Goal: Information Seeking & Learning: Learn about a topic

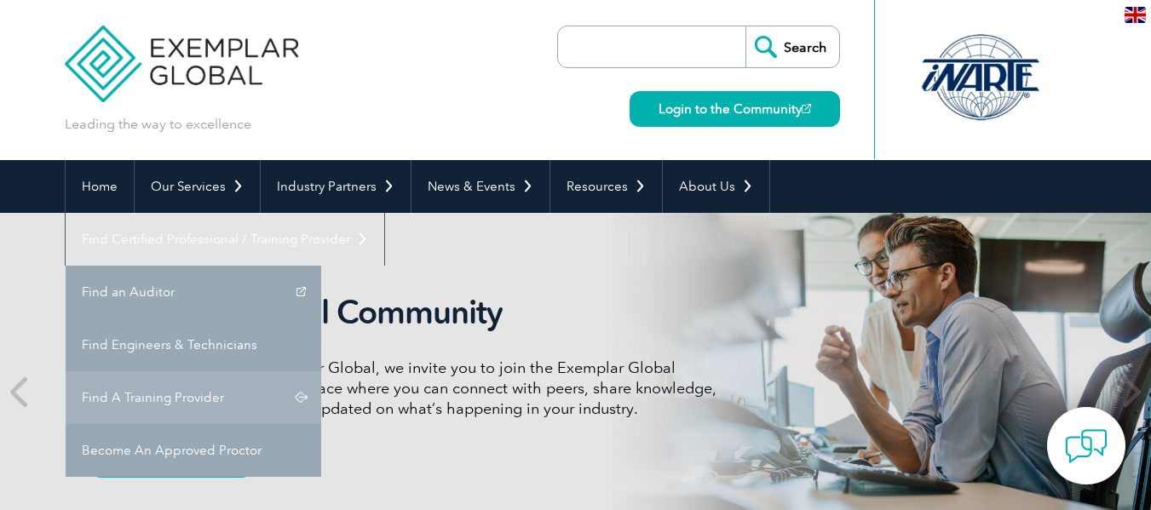
click at [321, 371] on link "Find A Training Provider" at bounding box center [193, 397] width 255 height 53
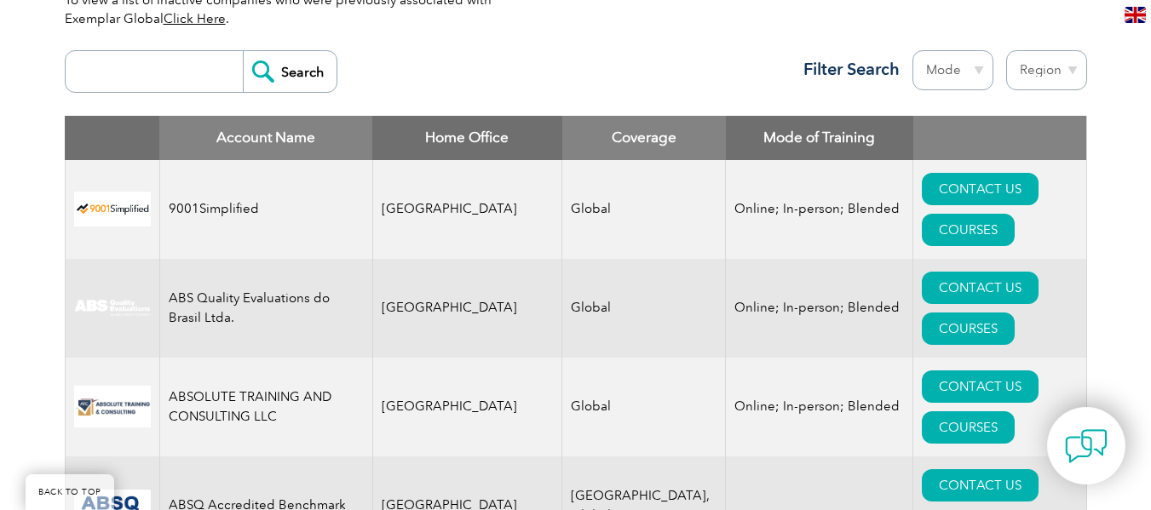
scroll to position [633, 0]
type input "ars"
click at [243, 51] on input "Search" at bounding box center [290, 71] width 94 height 41
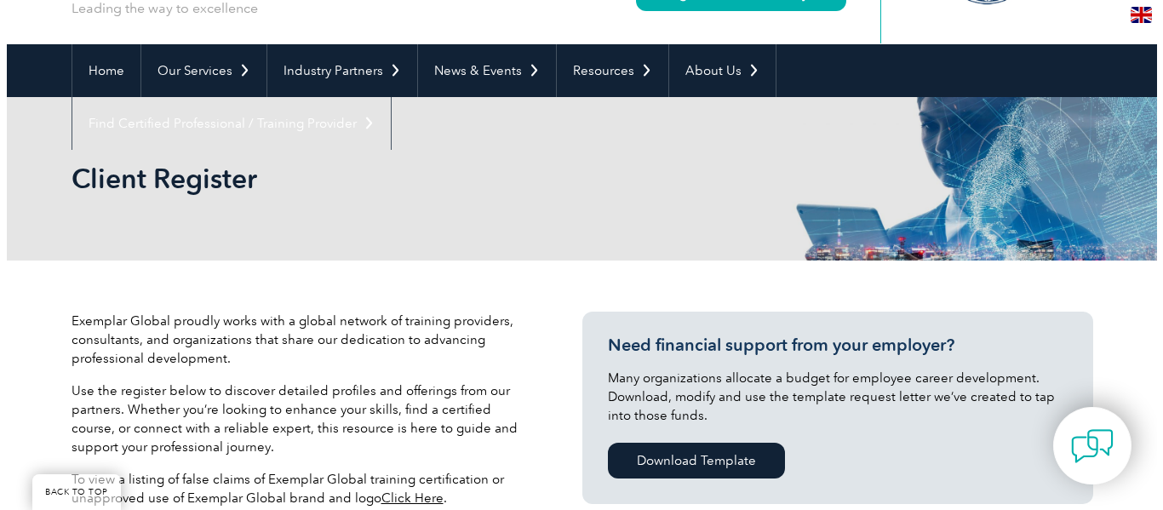
scroll to position [426, 0]
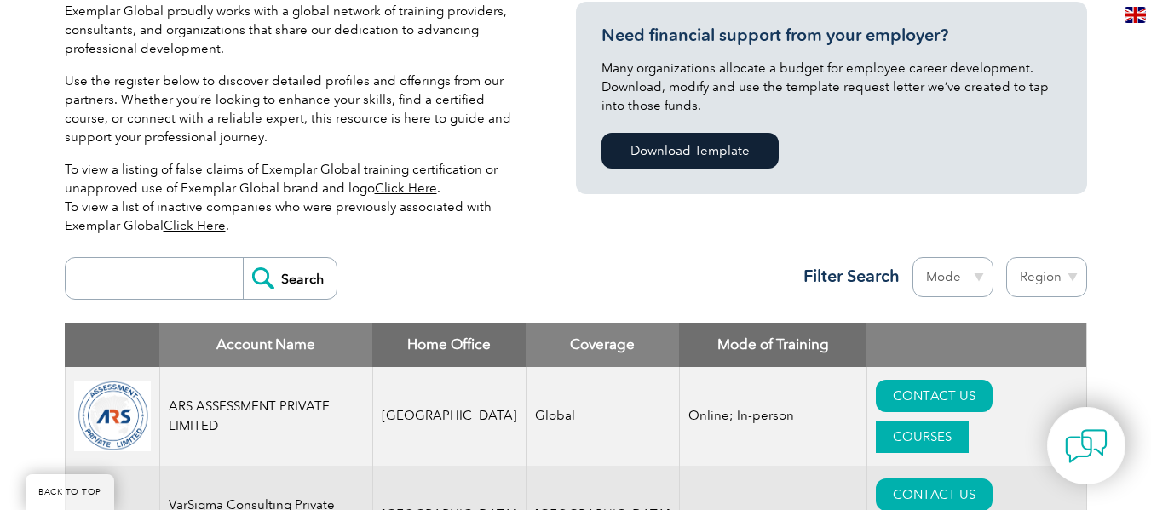
click at [968, 421] on link "COURSES" at bounding box center [921, 437] width 93 height 32
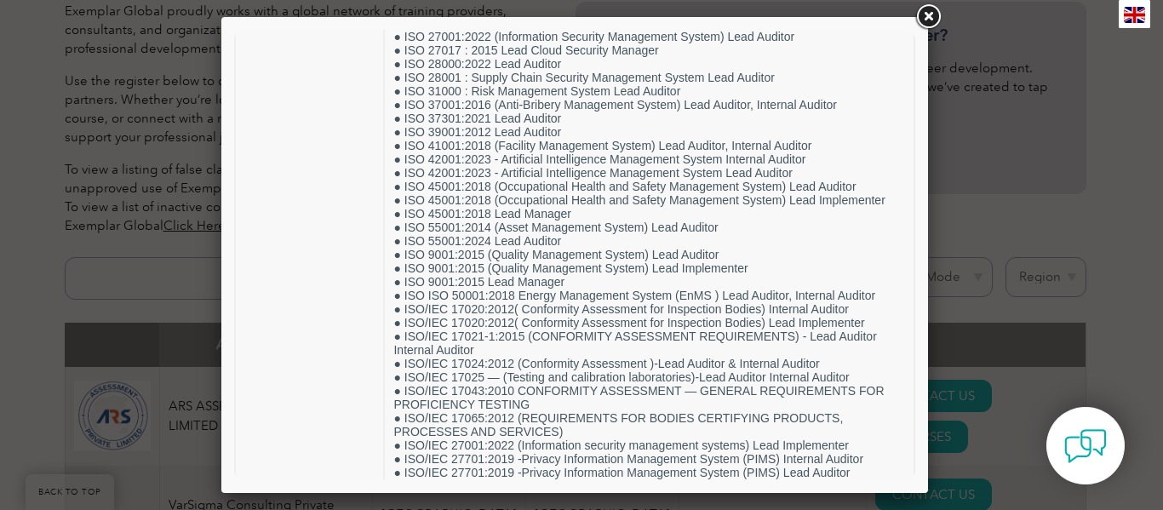
scroll to position [627, 0]
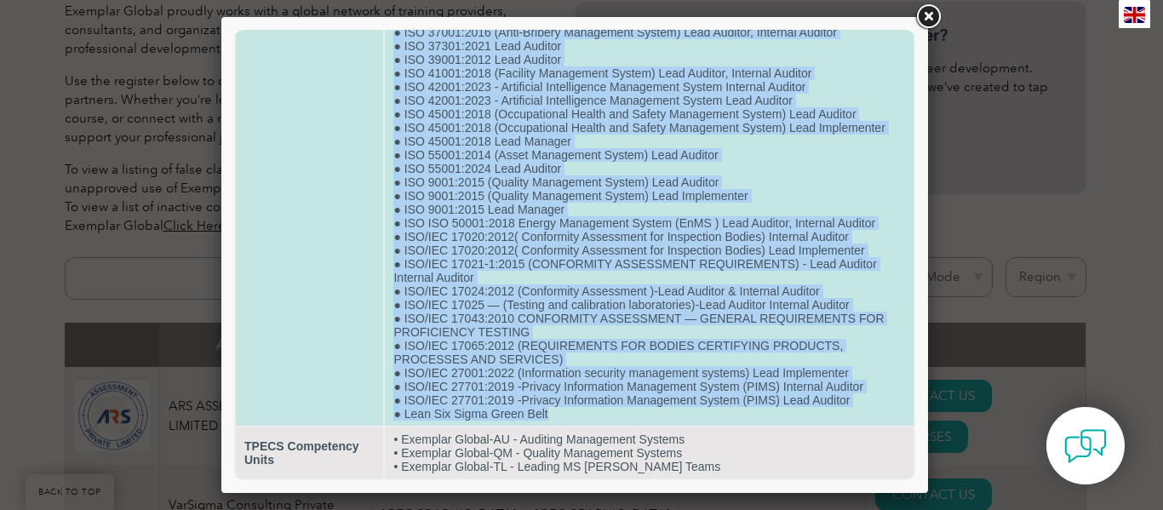
drag, startPoint x: 394, startPoint y: 100, endPoint x: 547, endPoint y: 416, distance: 351.6
copy td "● HALAL ( Lead Auditor, Internal Auditor) ● ISO 13485:2016 (Medical Devices Qua…"
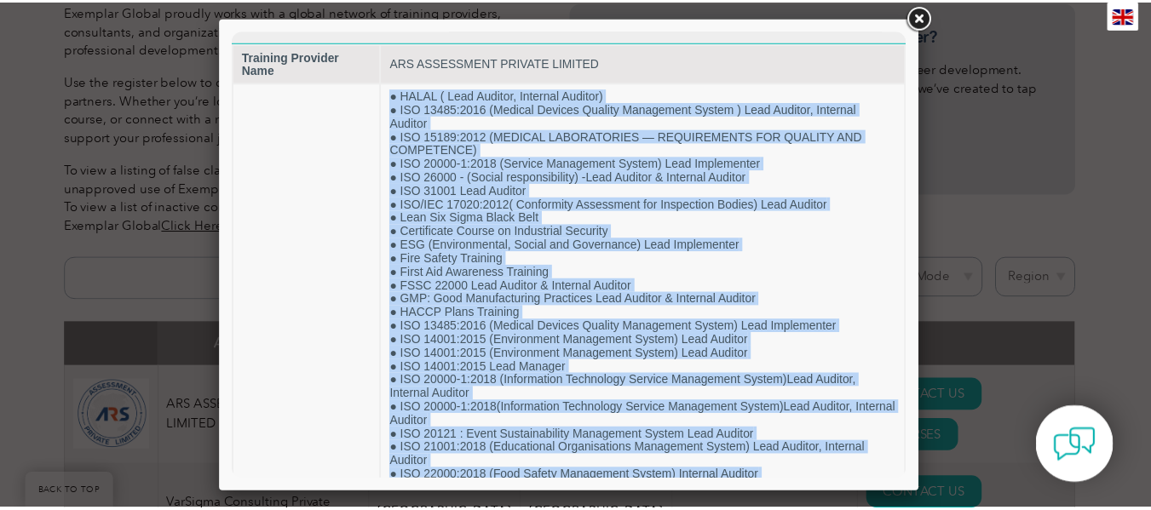
scroll to position [0, 0]
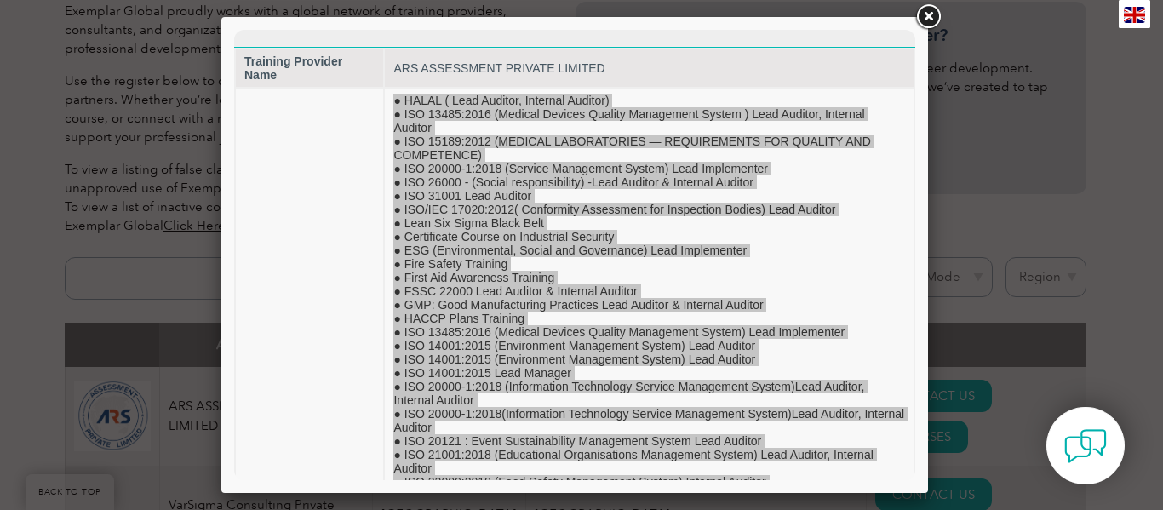
click at [932, 20] on link at bounding box center [928, 17] width 31 height 31
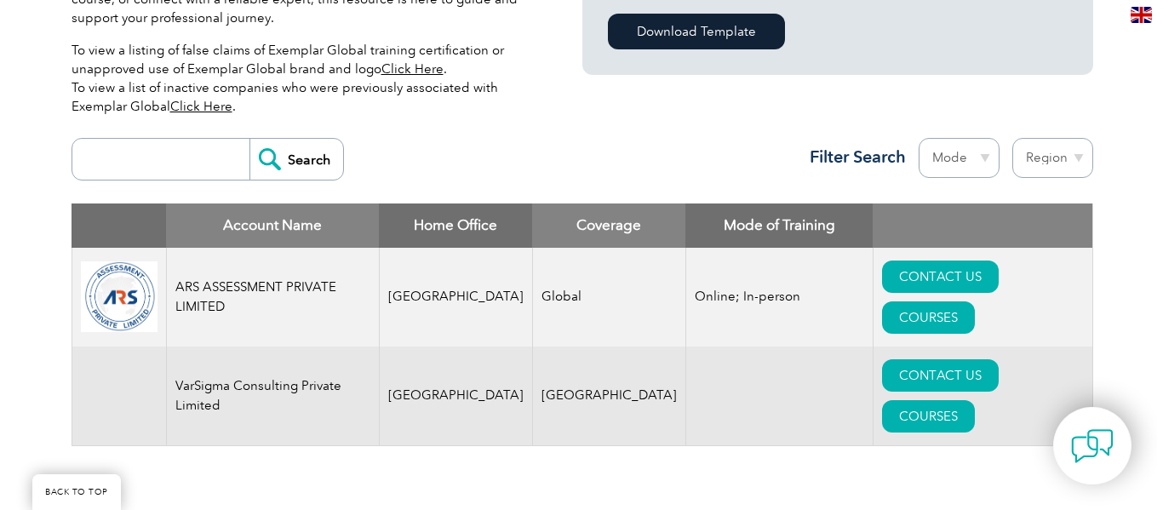
scroll to position [596, 0]
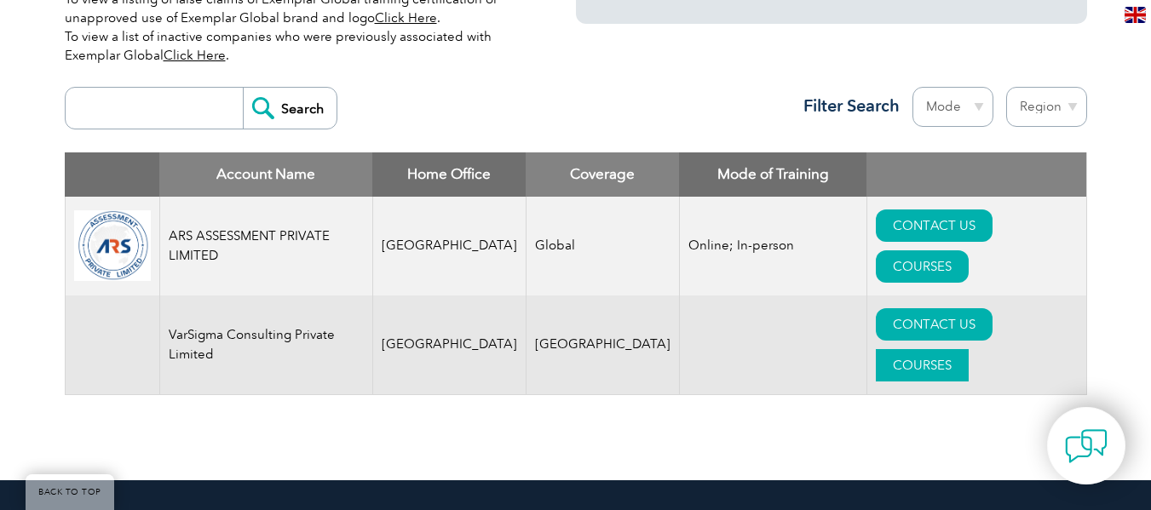
click at [968, 349] on link "COURSES" at bounding box center [921, 365] width 93 height 32
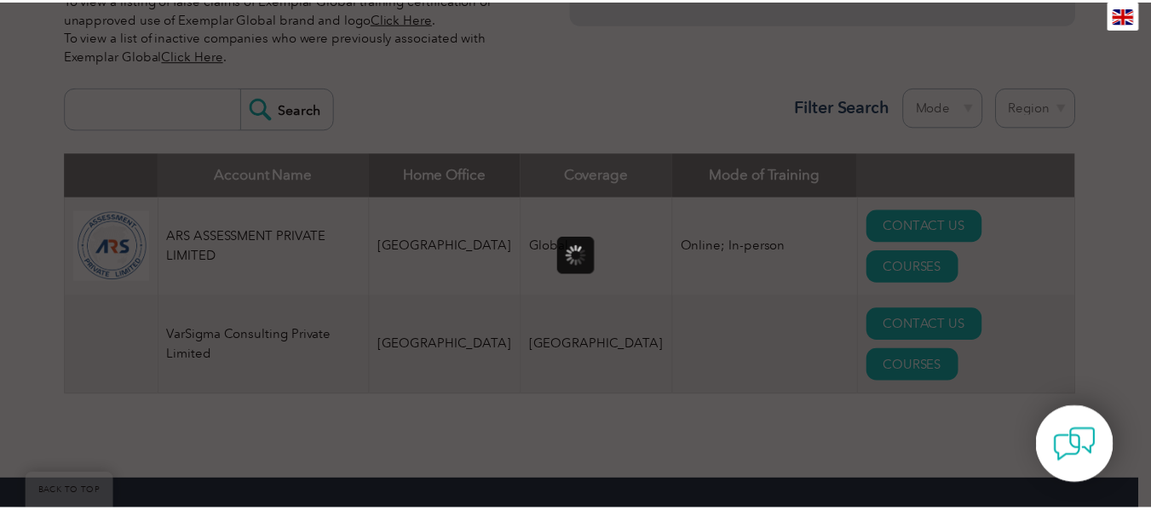
scroll to position [0, 0]
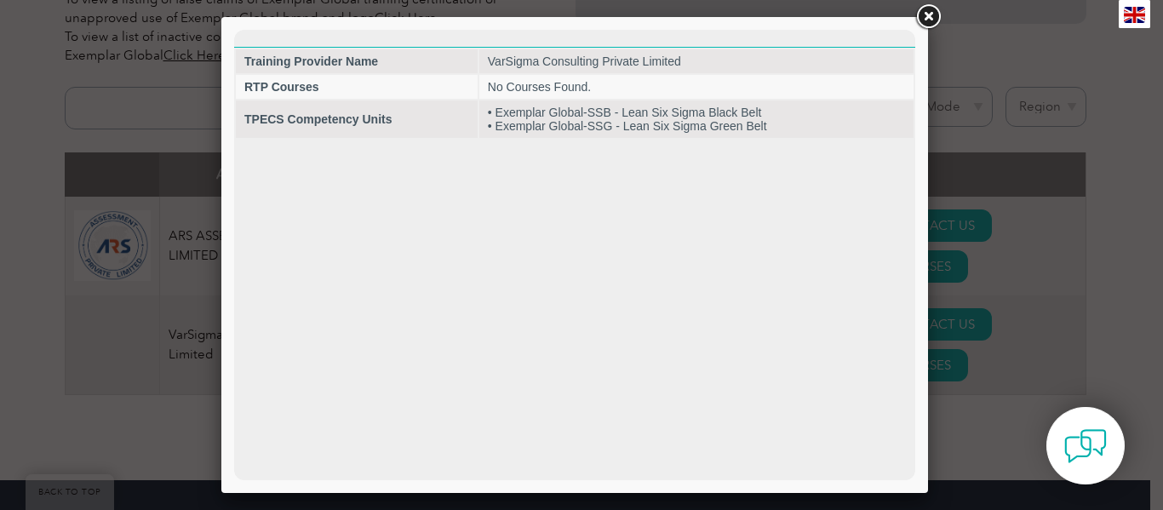
click at [926, 14] on link at bounding box center [928, 17] width 31 height 31
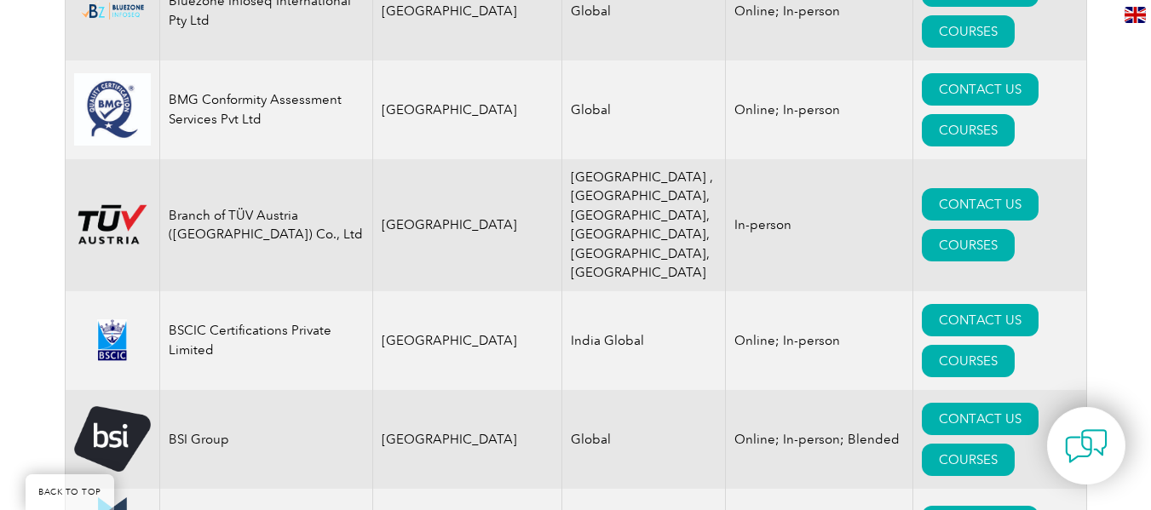
scroll to position [4210, 0]
